Goal: Transaction & Acquisition: Book appointment/travel/reservation

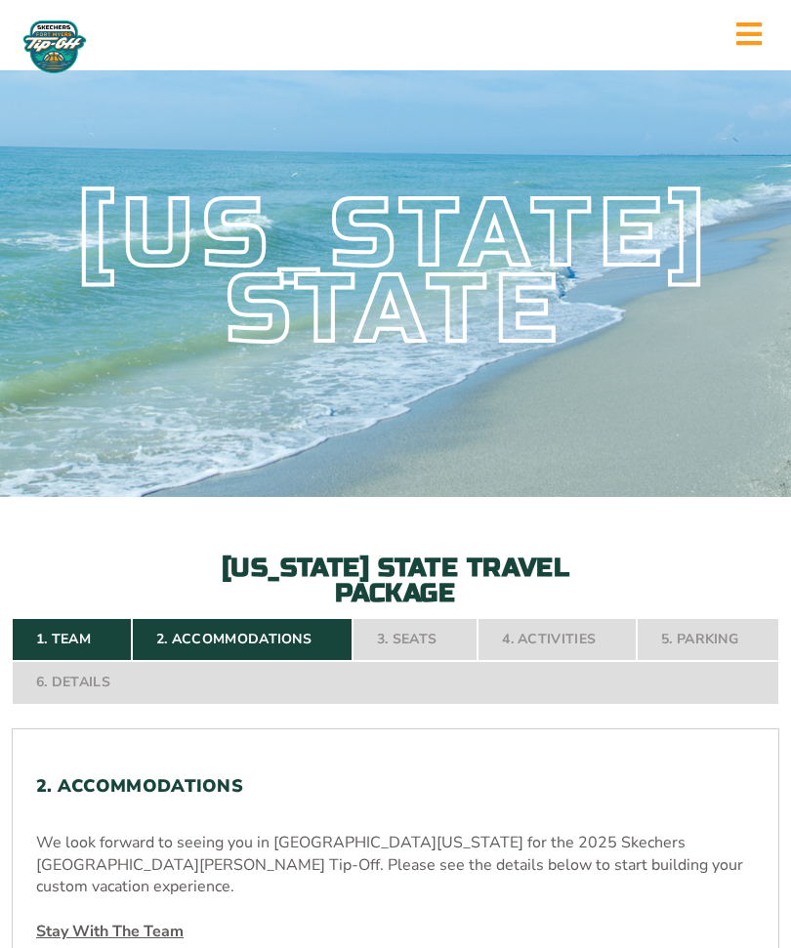
click at [57, 60] on img at bounding box center [55, 47] width 70 height 55
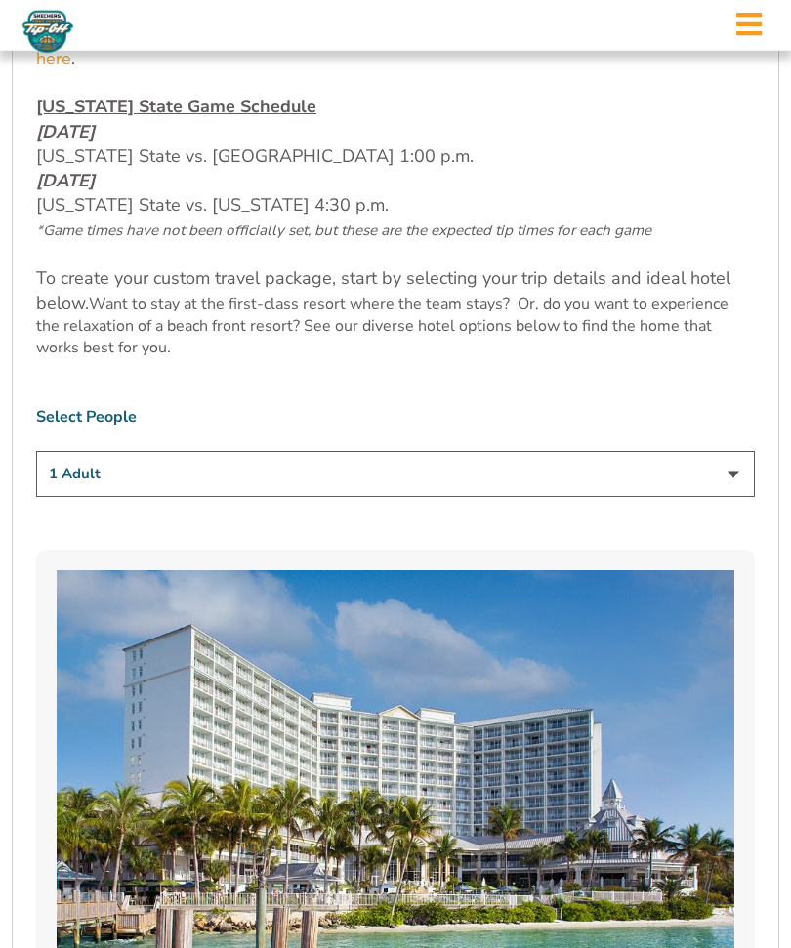
click at [72, 497] on select "1 Adult 2 Adults 3 Adults 4 Adults 2 Adults + 1 Child 2 Adults + 2 Children 2 A…" at bounding box center [395, 474] width 719 height 46
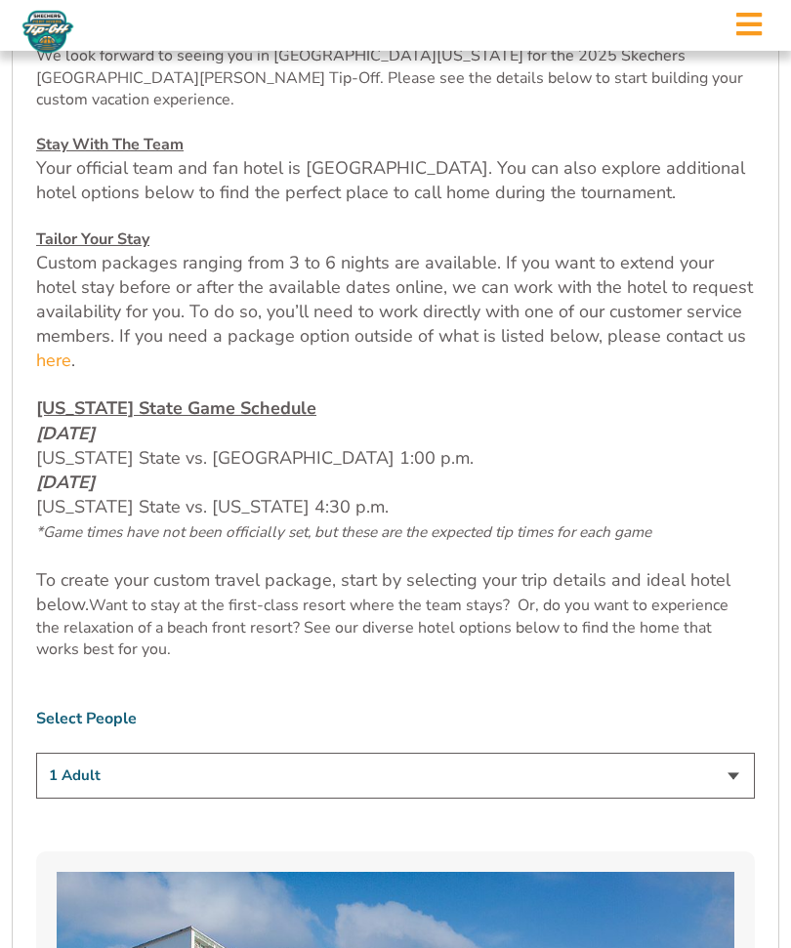
scroll to position [785, 0]
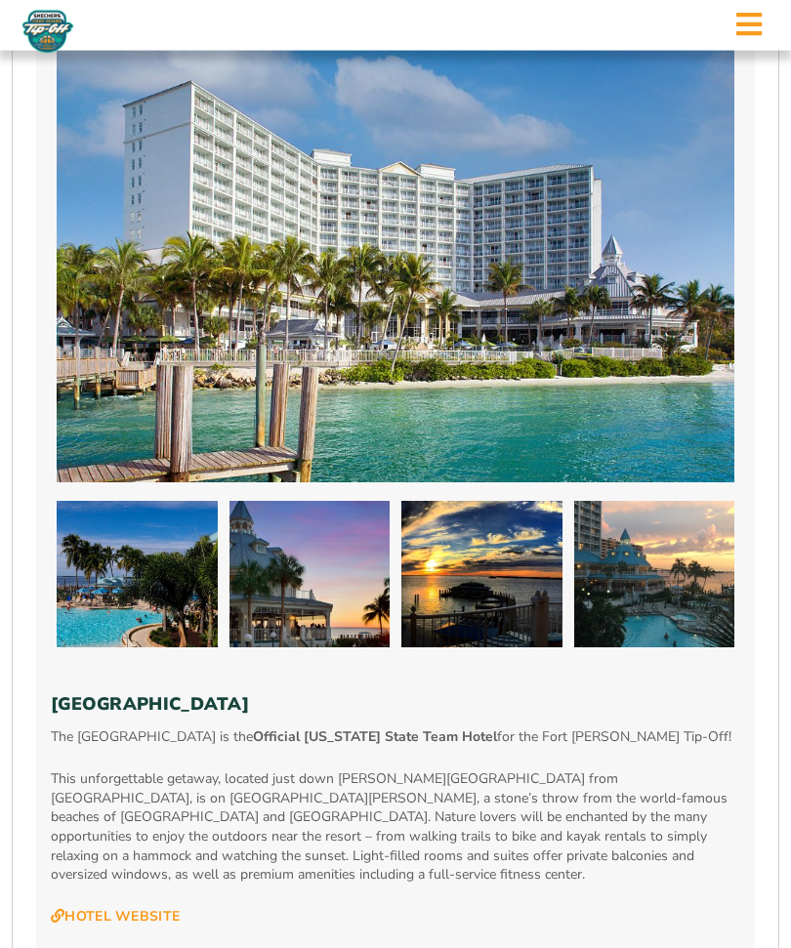
click at [70, 743] on div "Marriott Sanibel Harbour Resort & Spa The Sanibel Harbour Marriott Resort & Spa…" at bounding box center [395, 552] width 719 height 1093
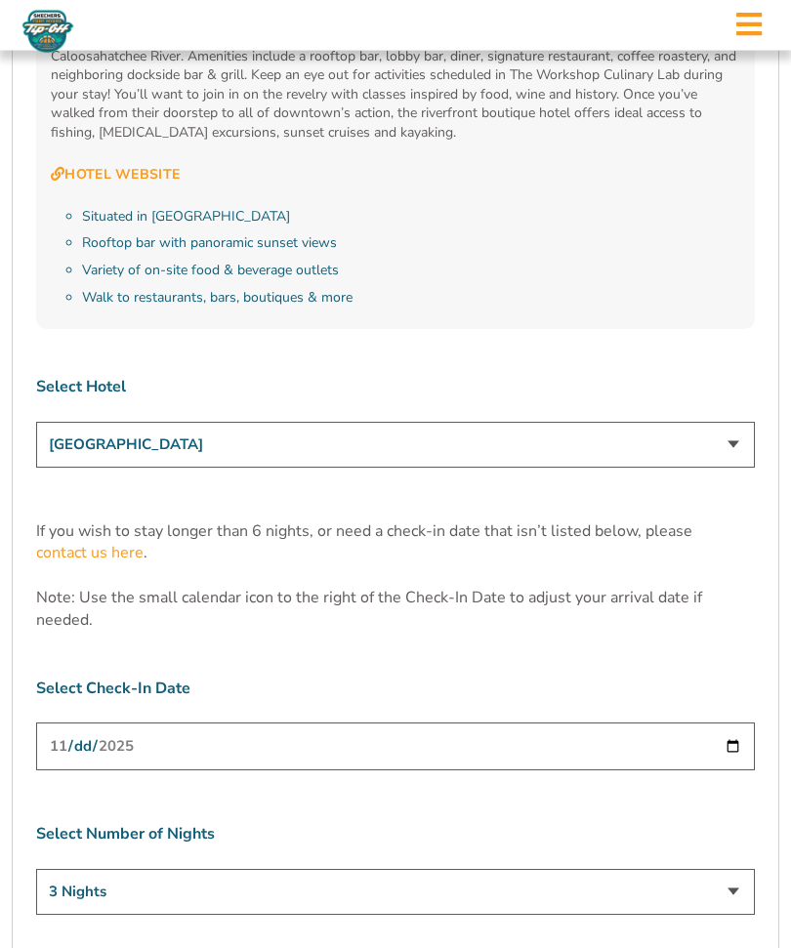
scroll to position [5571, 0]
click at [87, 729] on input "[DATE]" at bounding box center [395, 748] width 719 height 48
click at [75, 870] on select "3 Nights 4 Nights 5 Nights 6 Nights" at bounding box center [395, 893] width 719 height 46
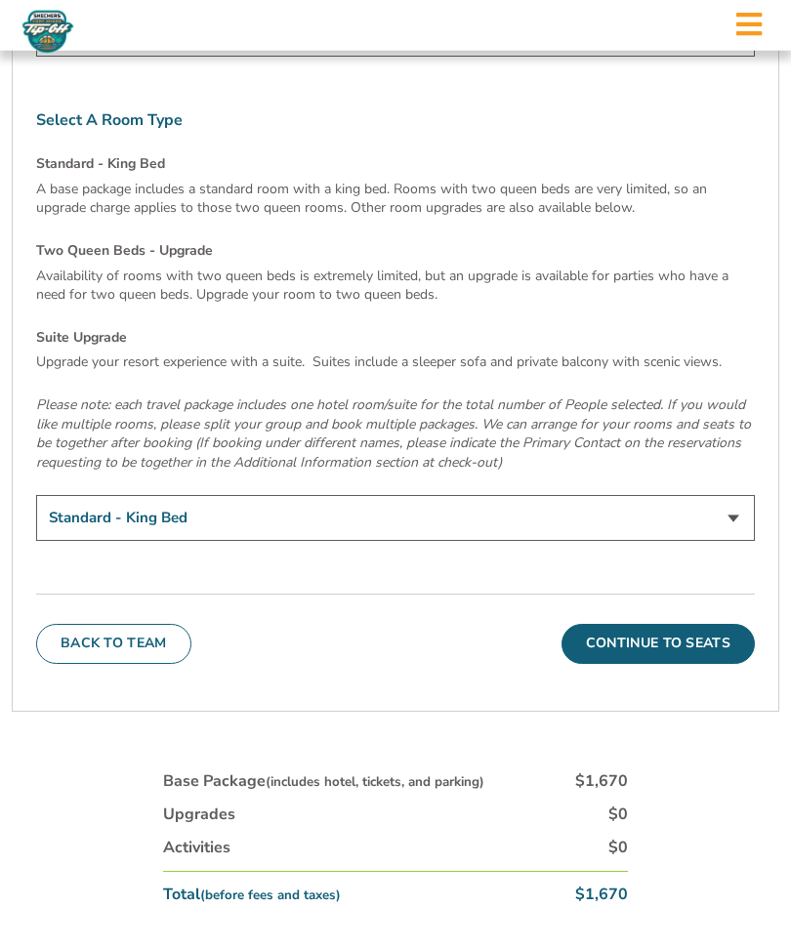
scroll to position [6433, 0]
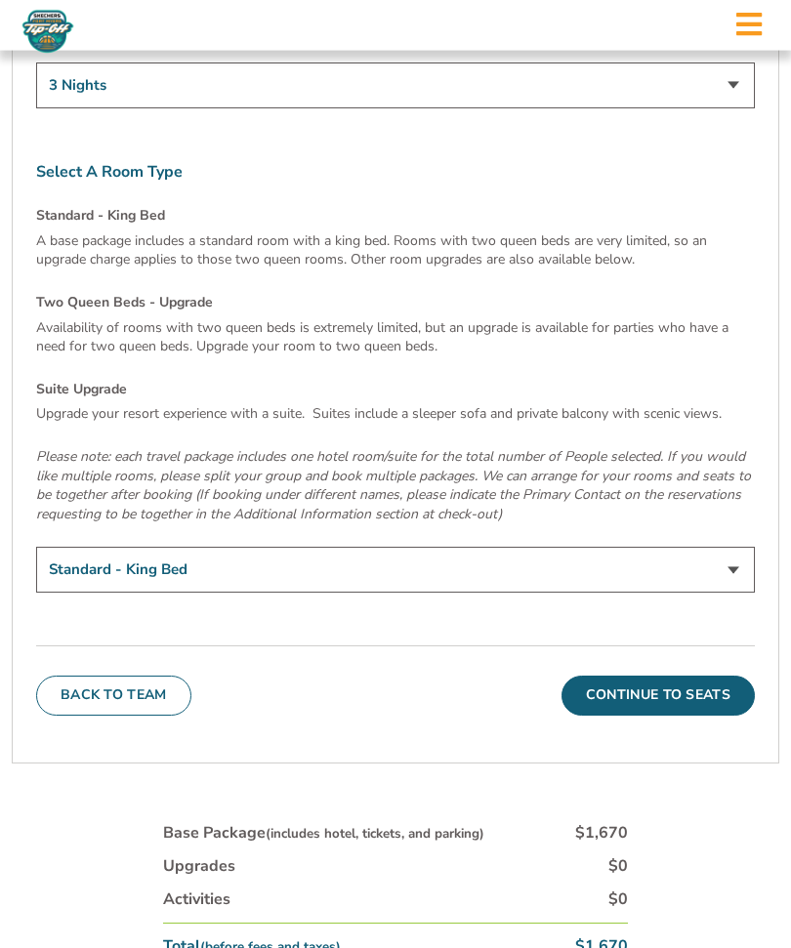
click at [605, 676] on button "Continue To Seats" at bounding box center [657, 695] width 193 height 39
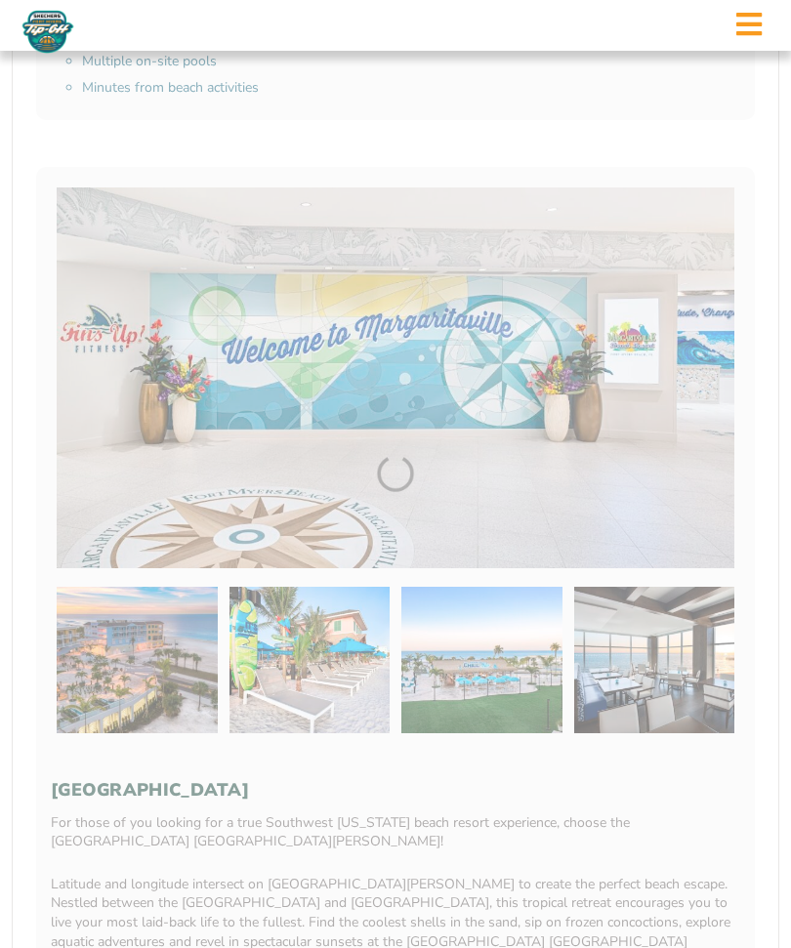
scroll to position [451, 0]
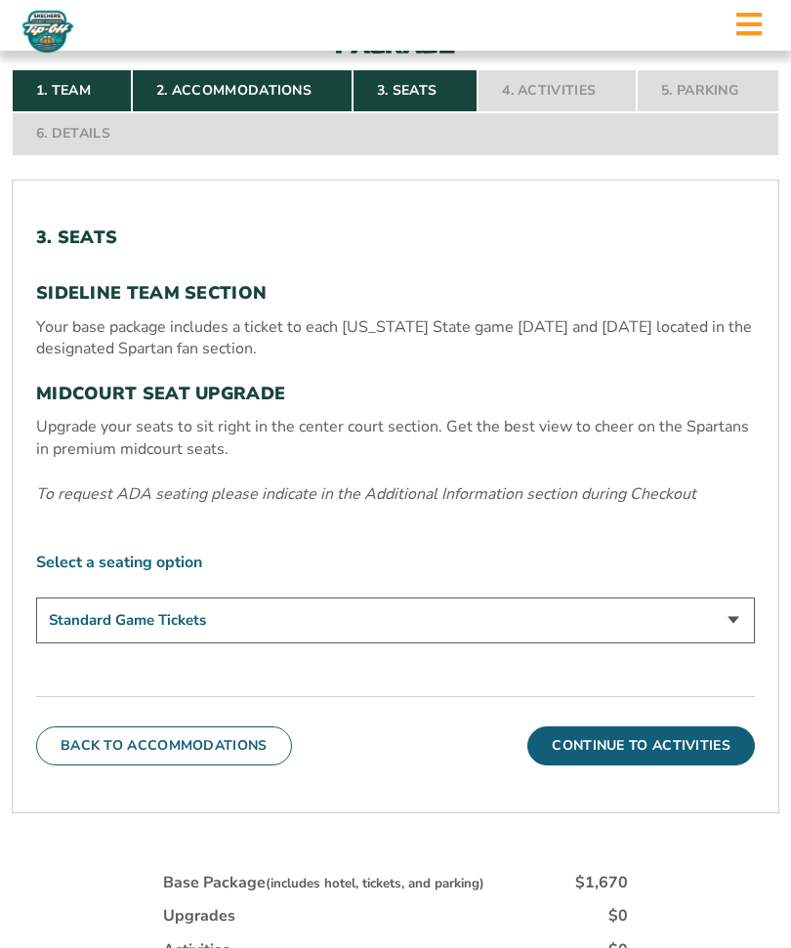
click at [64, 626] on select "Standard Game Tickets Midcourt Seat Upgrade (+$140 per person)" at bounding box center [395, 621] width 719 height 46
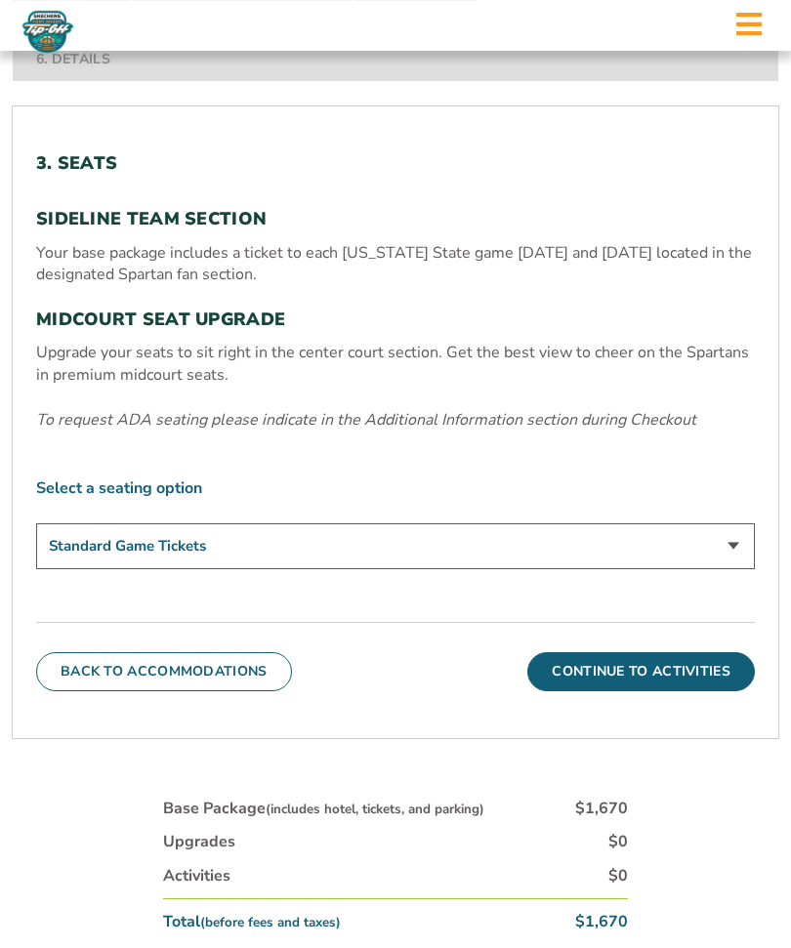
scroll to position [628, 0]
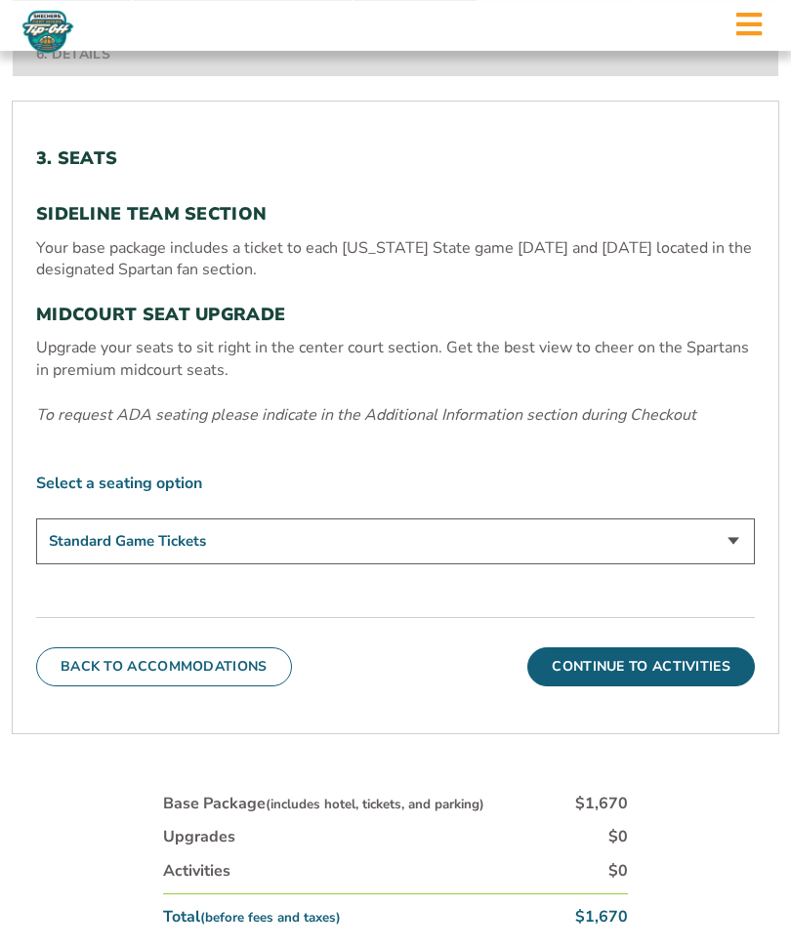
click at [73, 564] on select "Standard Game Tickets Midcourt Seat Upgrade (+$140 per person)" at bounding box center [395, 542] width 719 height 46
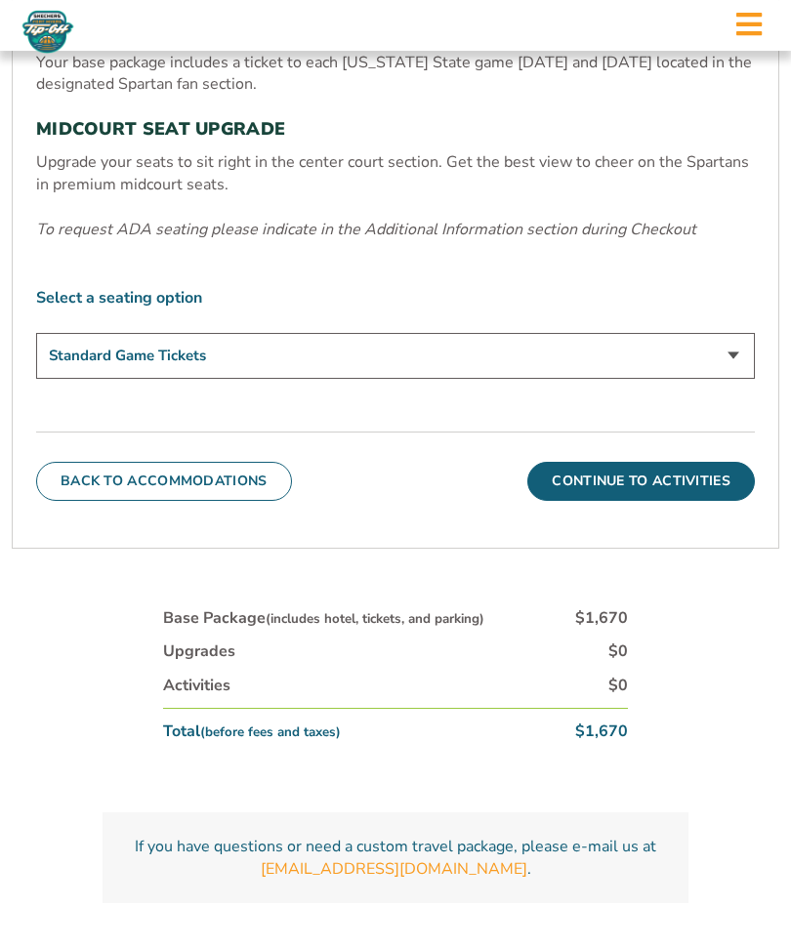
scroll to position [816, 0]
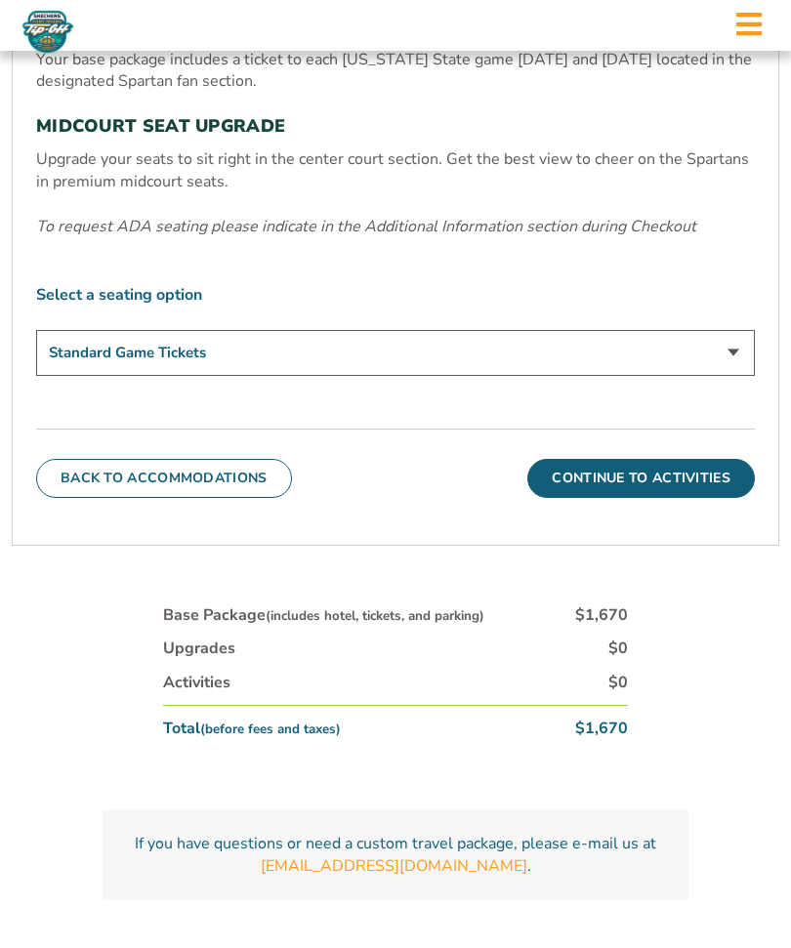
click at [685, 498] on button "Continue To Activities" at bounding box center [641, 478] width 228 height 39
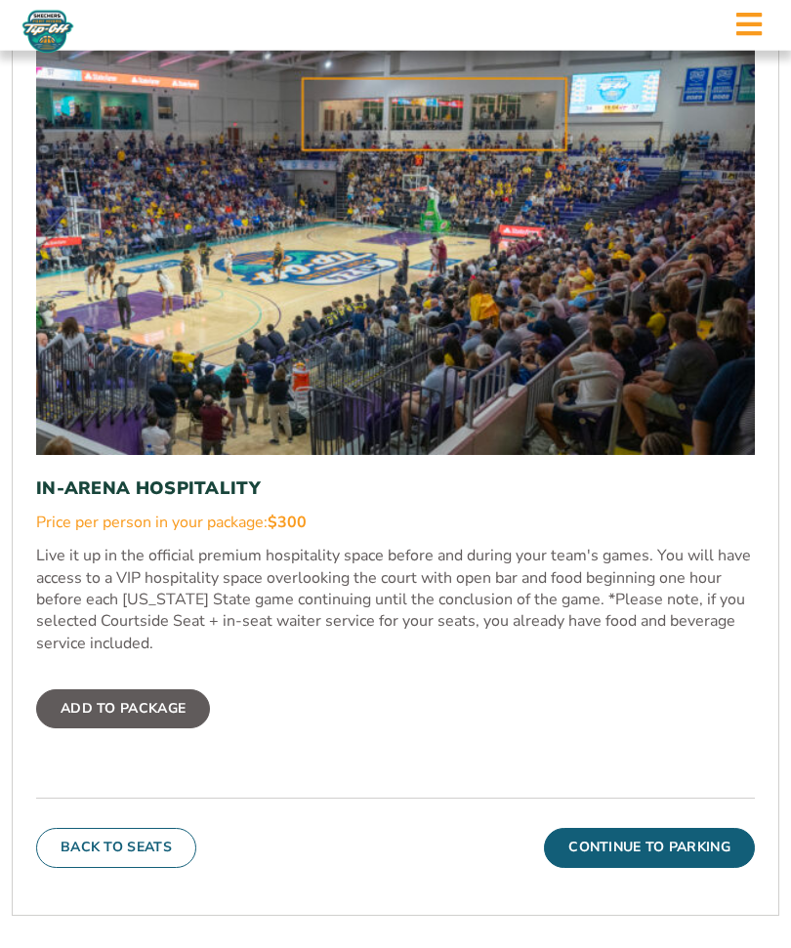
scroll to position [869, 0]
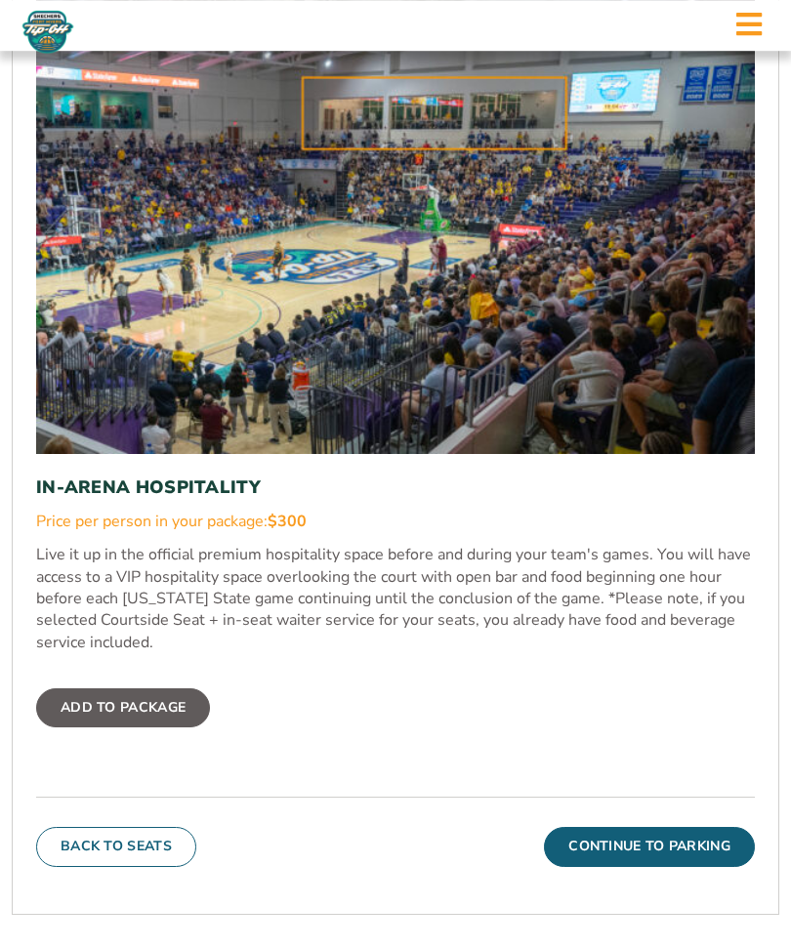
click at [64, 727] on label "Add To Package" at bounding box center [123, 707] width 174 height 39
click at [0, 0] on input "Add To Package" at bounding box center [0, 0] width 0 height 0
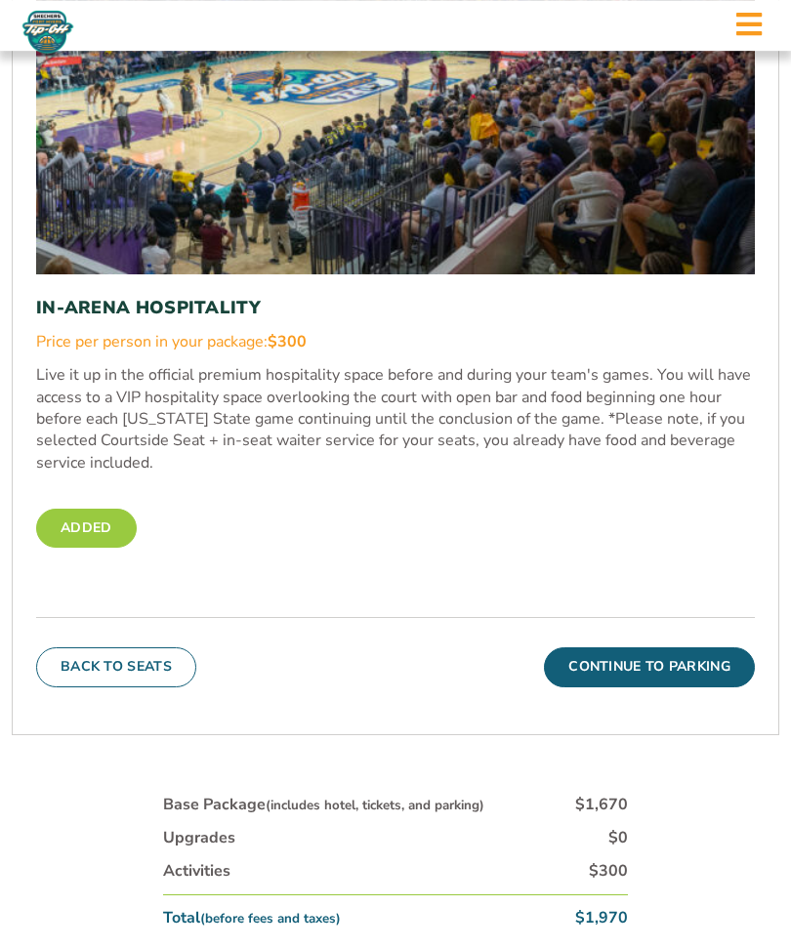
click at [692, 686] on button "Continue To Parking" at bounding box center [649, 666] width 211 height 39
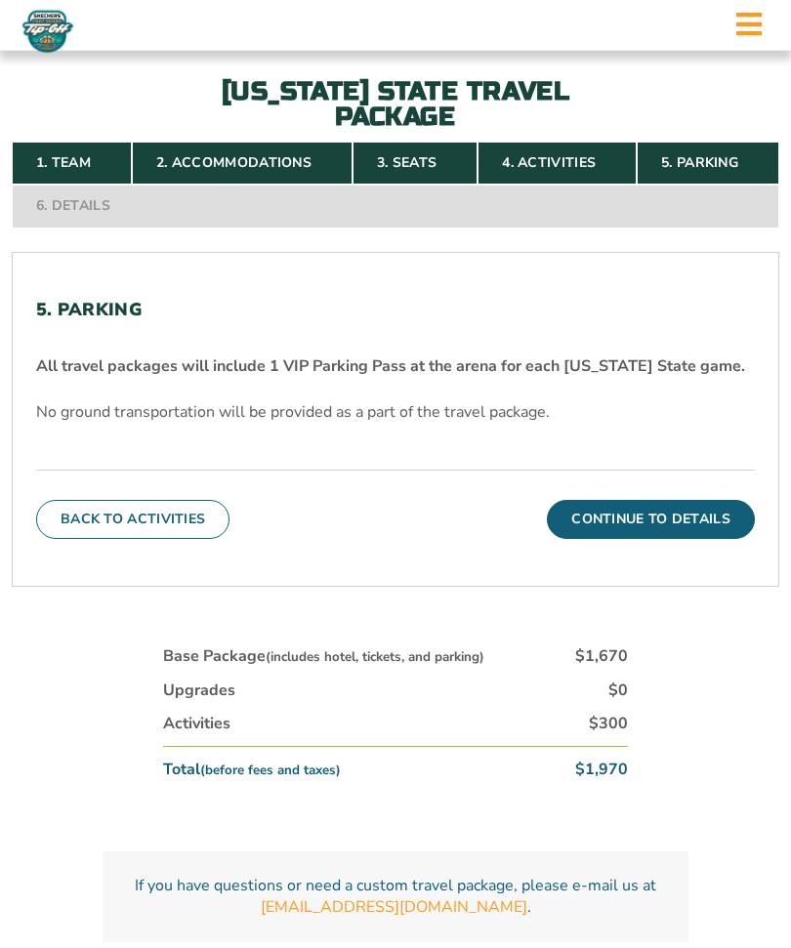
scroll to position [478, 0]
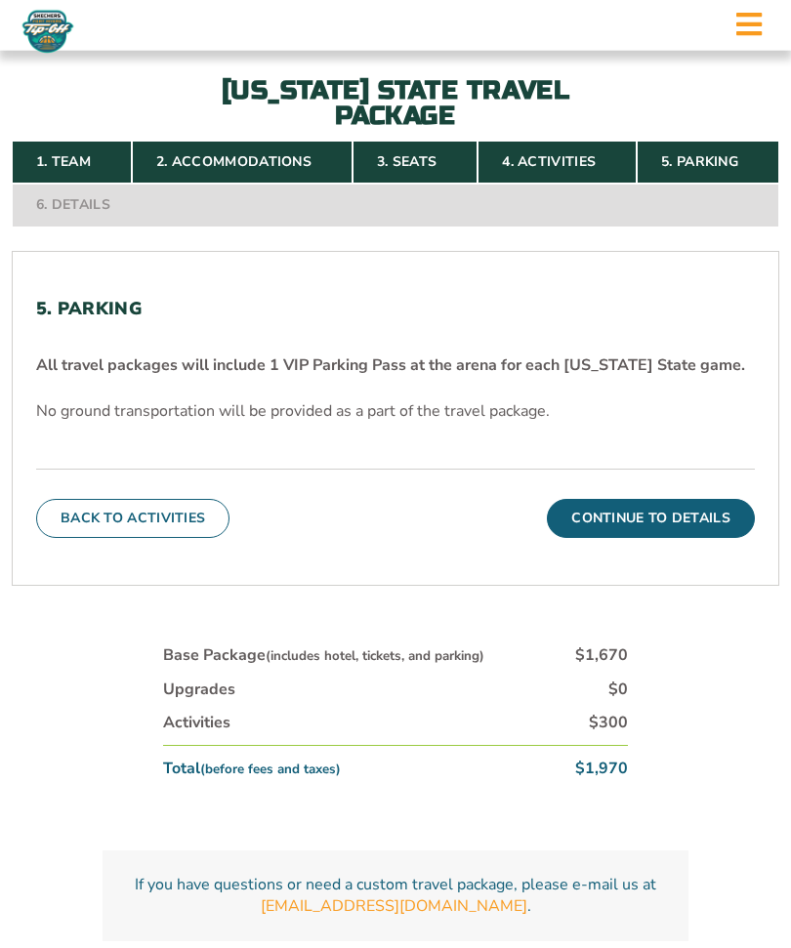
click at [697, 538] on button "Continue To Details" at bounding box center [651, 518] width 208 height 39
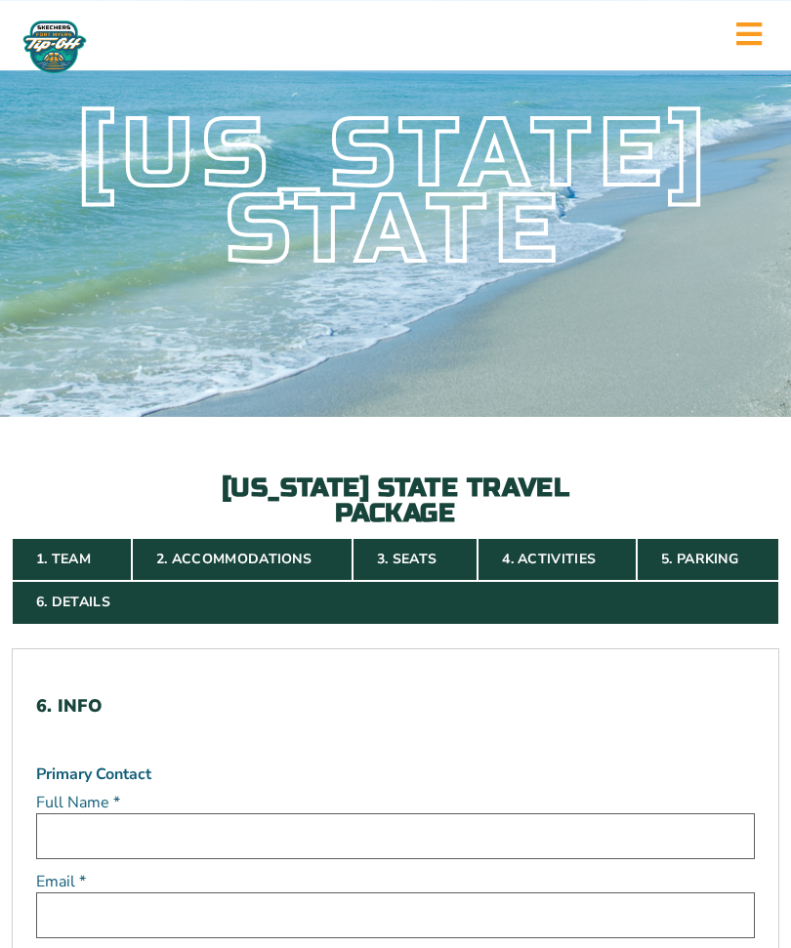
scroll to position [0, 0]
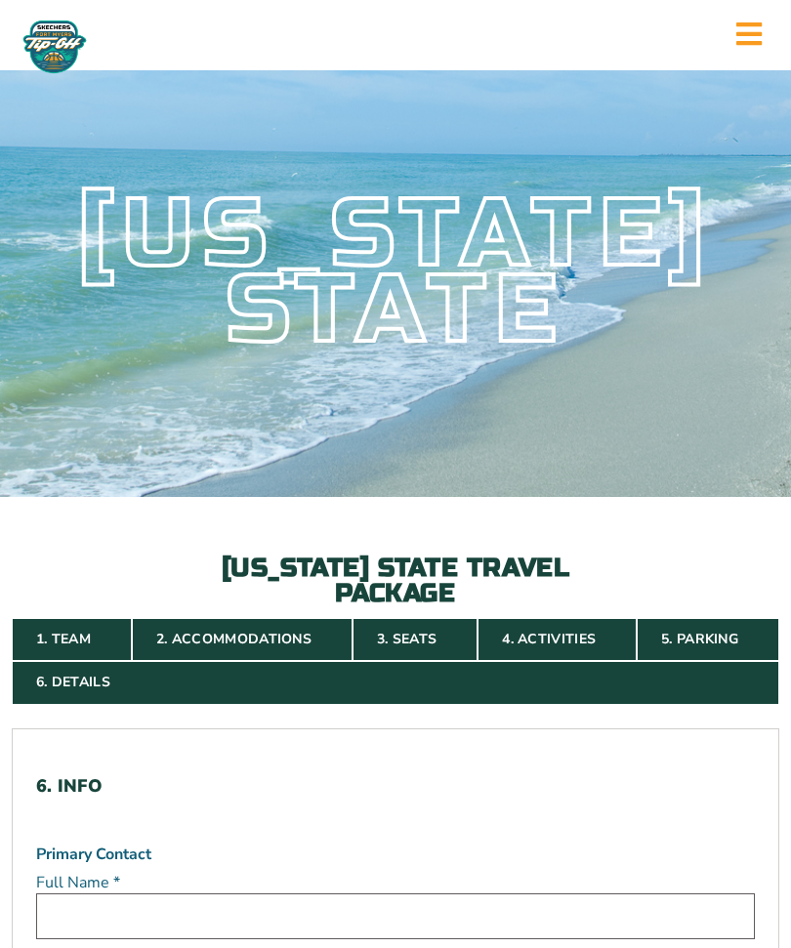
click at [60, 48] on img at bounding box center [55, 47] width 70 height 55
